Goal: Information Seeking & Learning: Learn about a topic

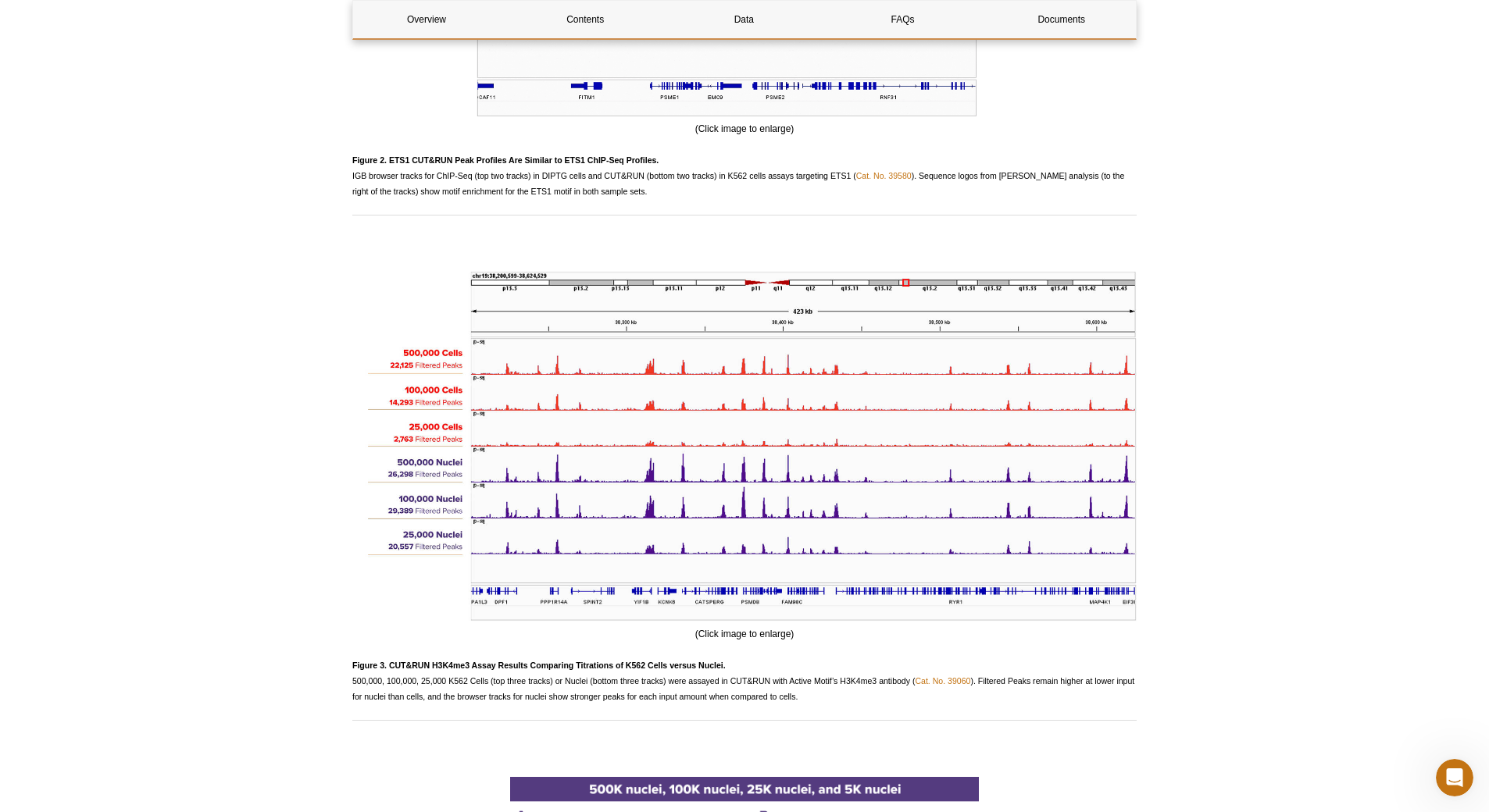
scroll to position [2722, 0]
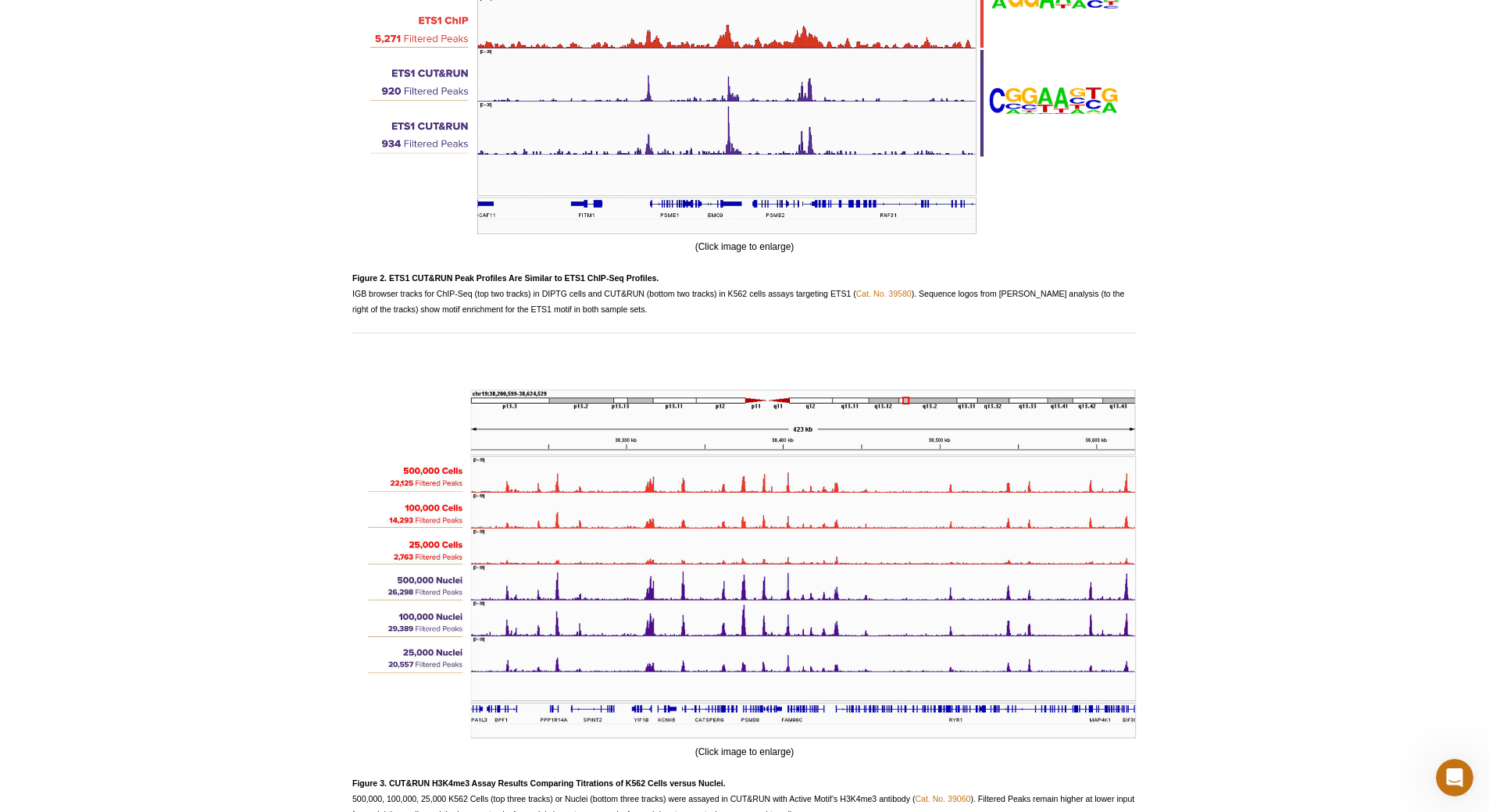
scroll to position [0, 0]
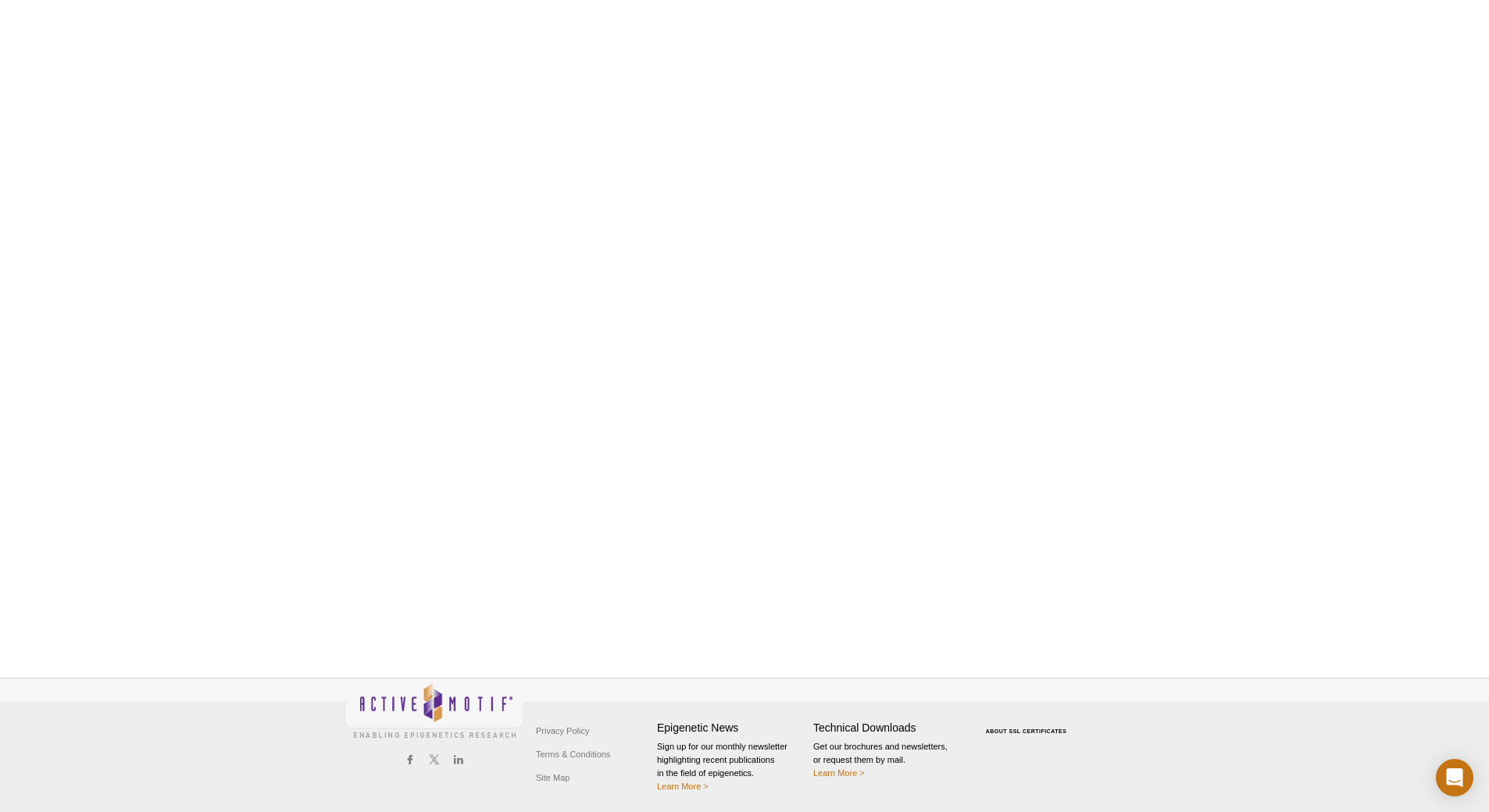
scroll to position [479, 0]
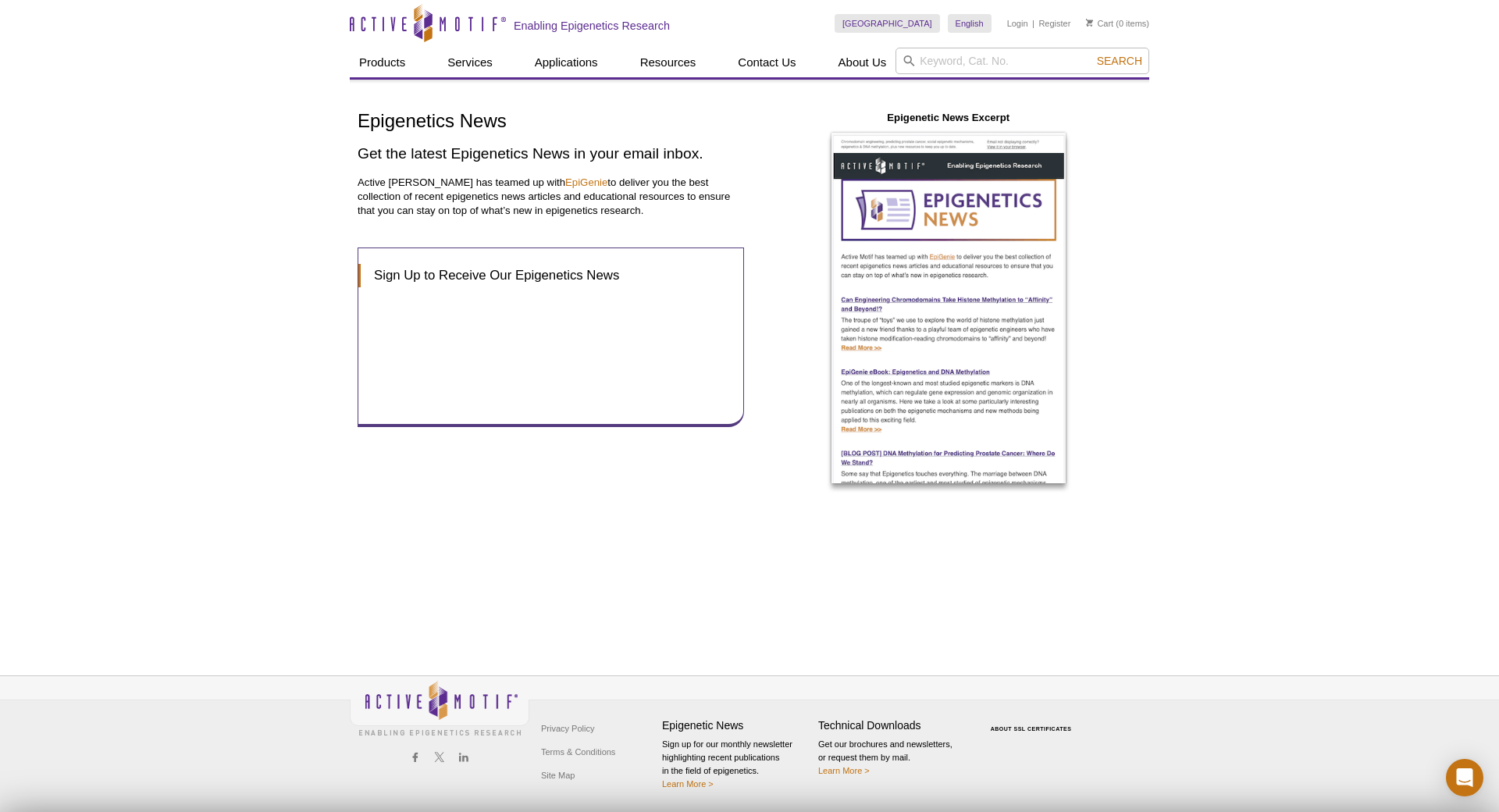
click at [596, 722] on link "Privacy Policy" at bounding box center [567, 727] width 60 height 23
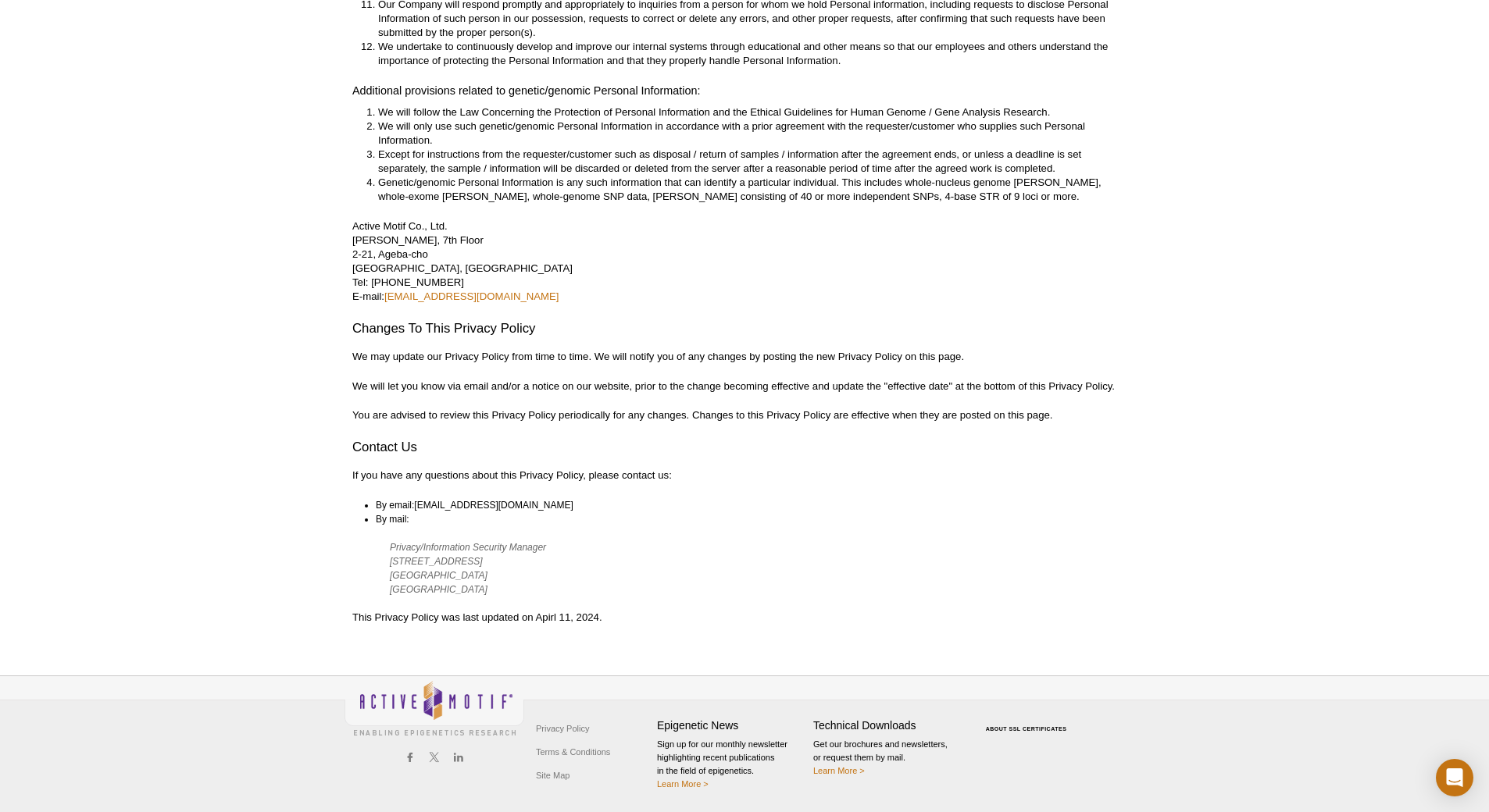
scroll to position [391, 0]
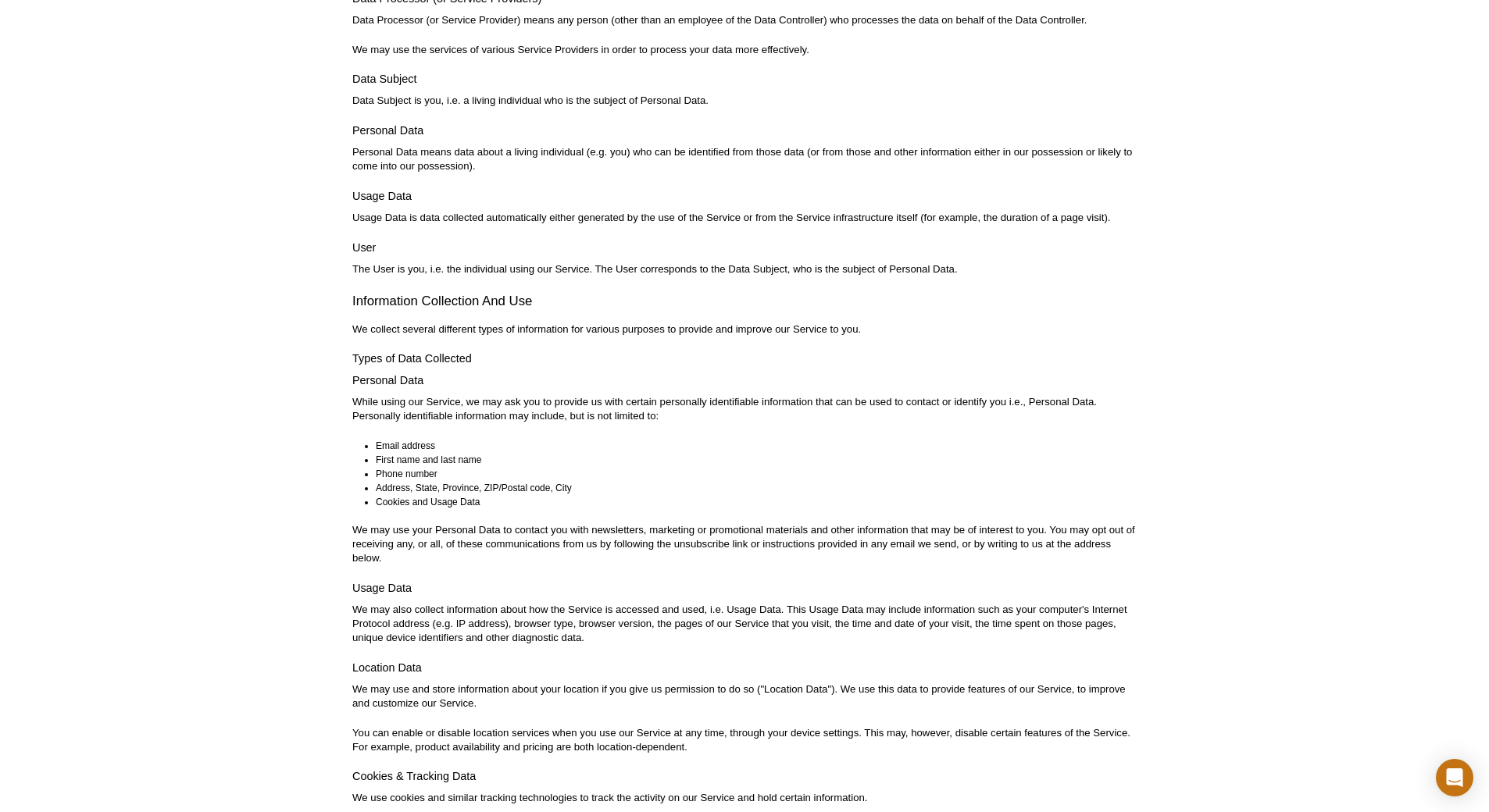
click at [726, 241] on h4 "User" at bounding box center [744, 247] width 785 height 14
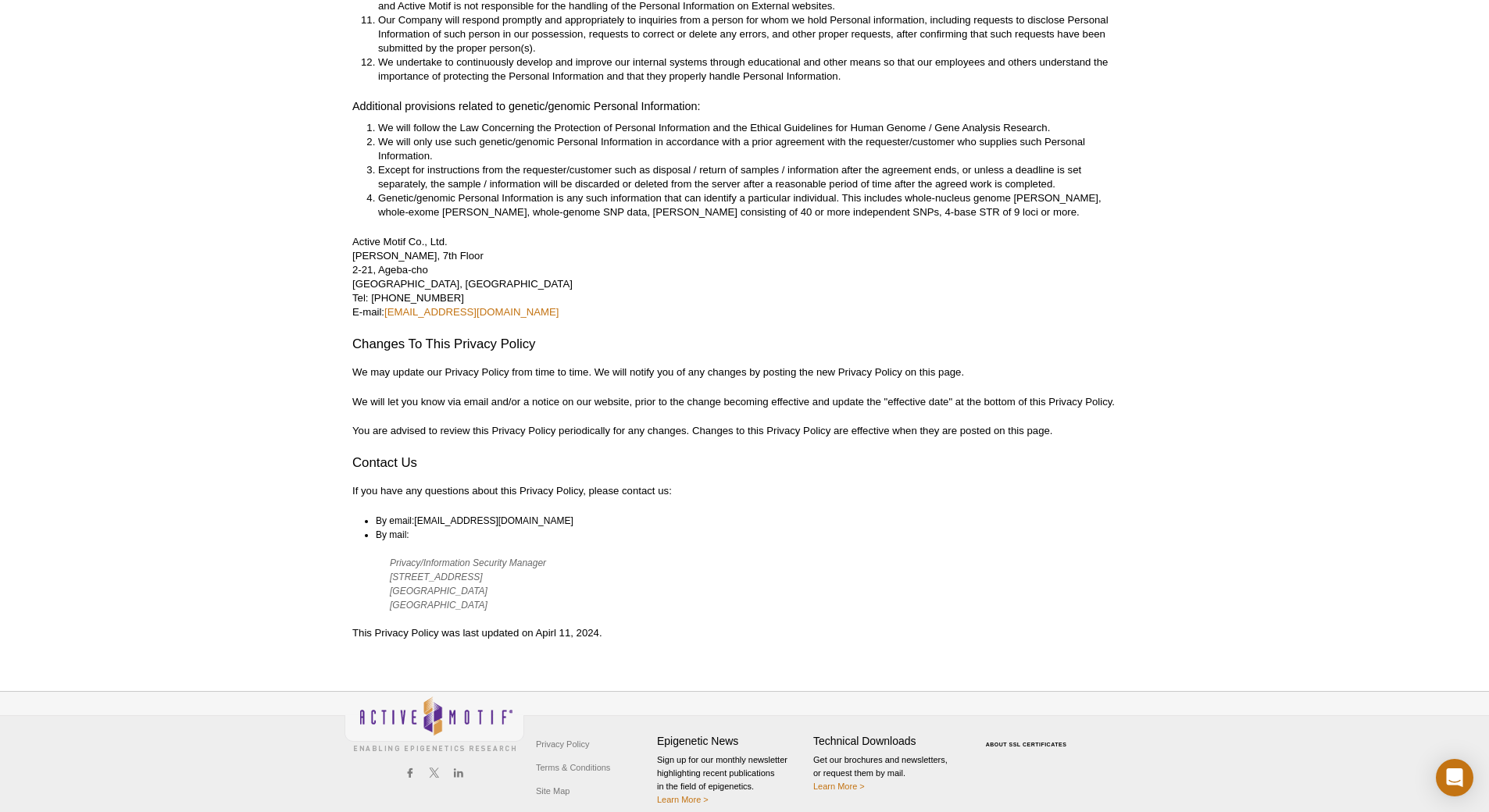
scroll to position [3761, 0]
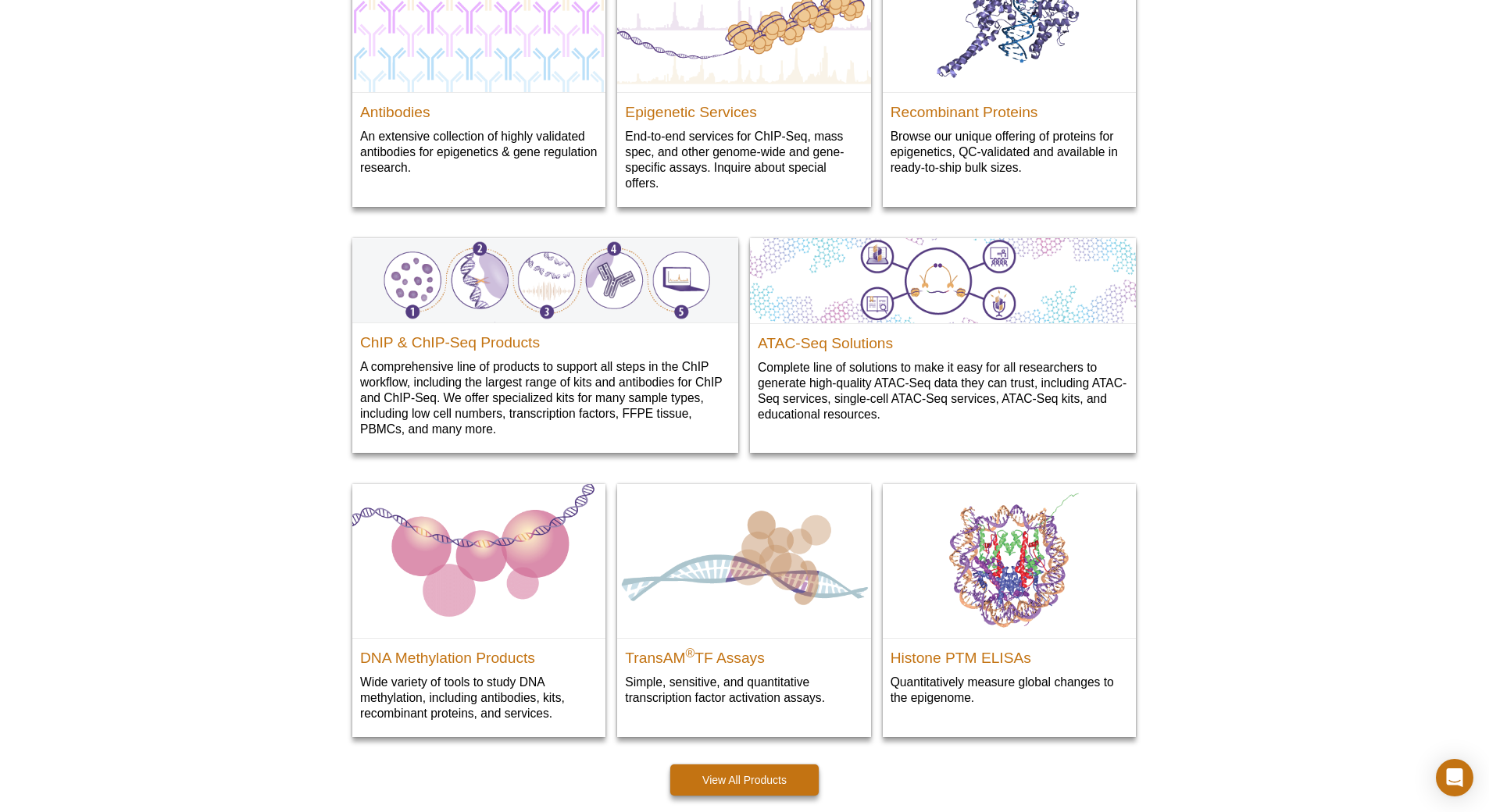
scroll to position [2140, 0]
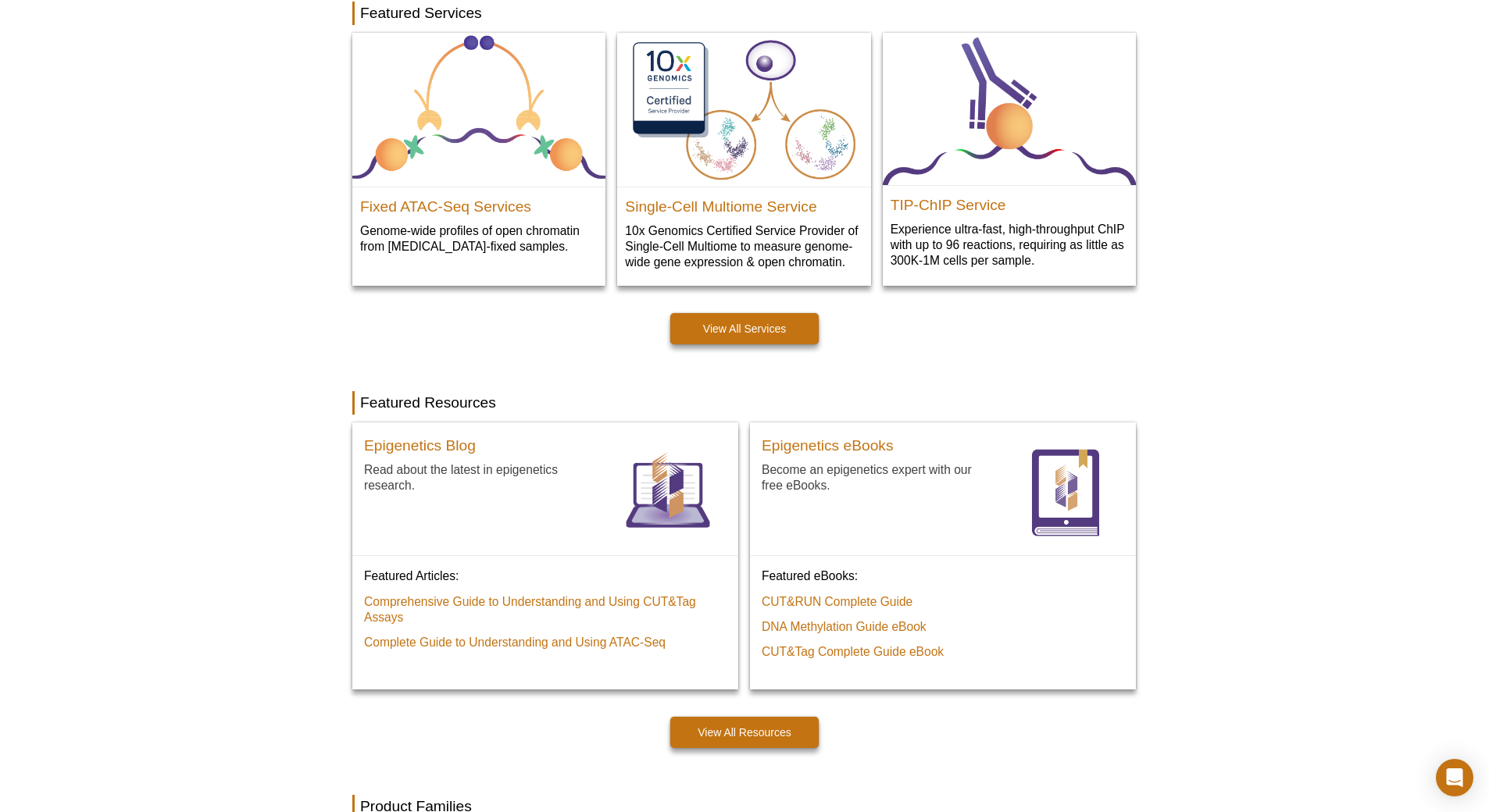
scroll to position [2112, 0]
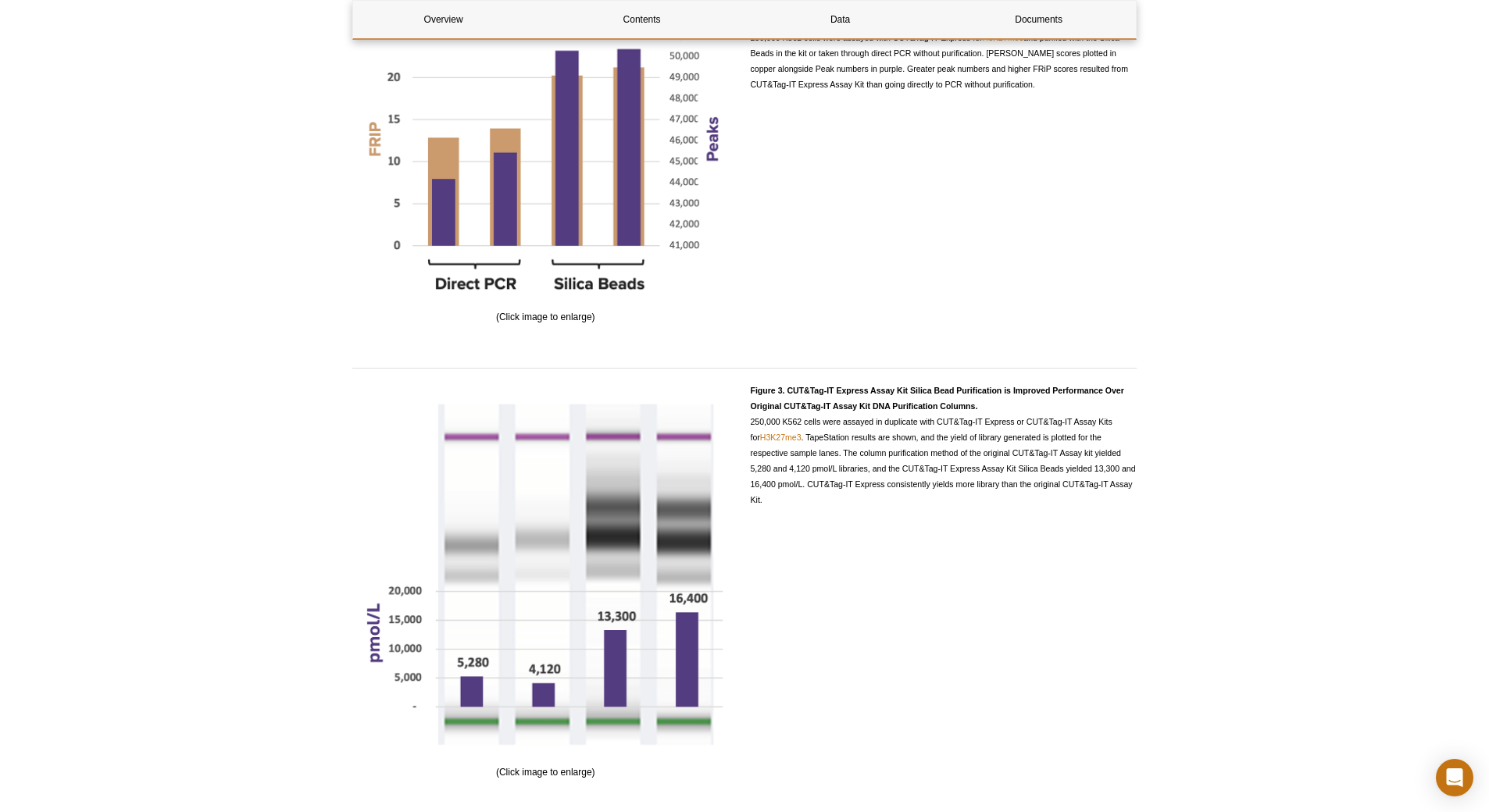
scroll to position [885, 0]
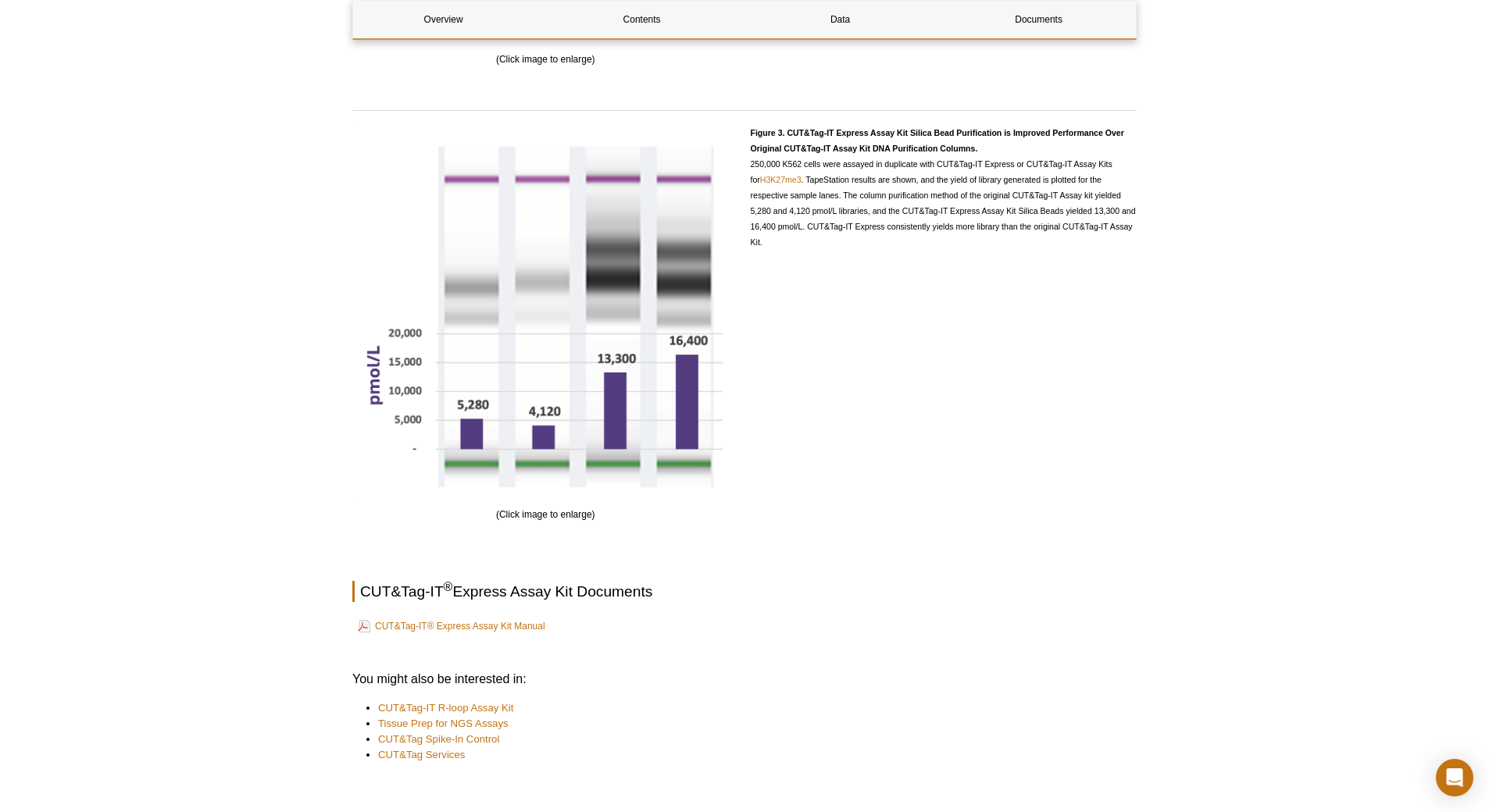
scroll to position [2220, 0]
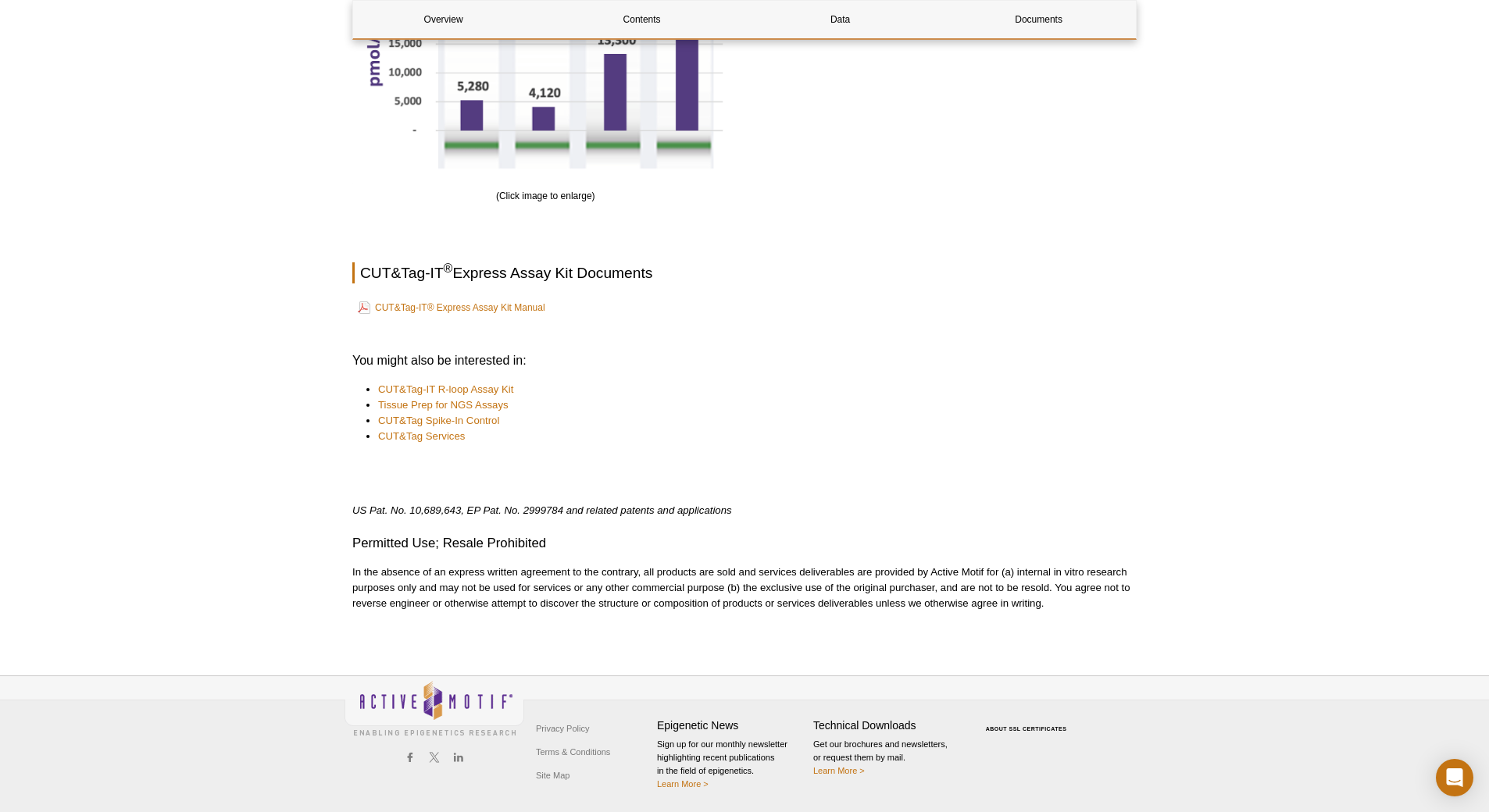
scroll to position [2241, 0]
